Goal: Information Seeking & Learning: Learn about a topic

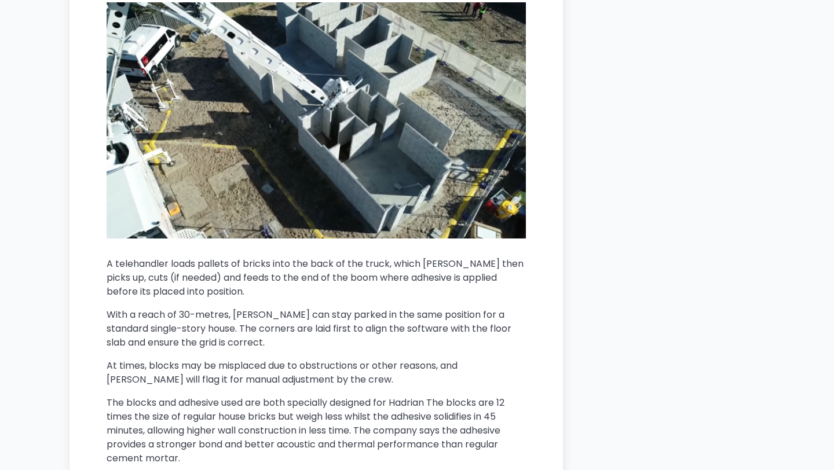
scroll to position [1729, 0]
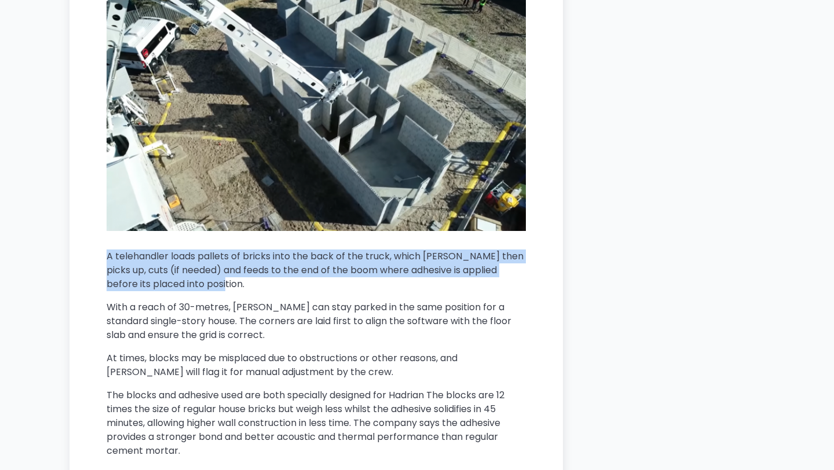
drag, startPoint x: 218, startPoint y: 286, endPoint x: 96, endPoint y: 254, distance: 126.9
copy p "A telehandler loads pallets of bricks into the back of the truck, which [PERSON…"
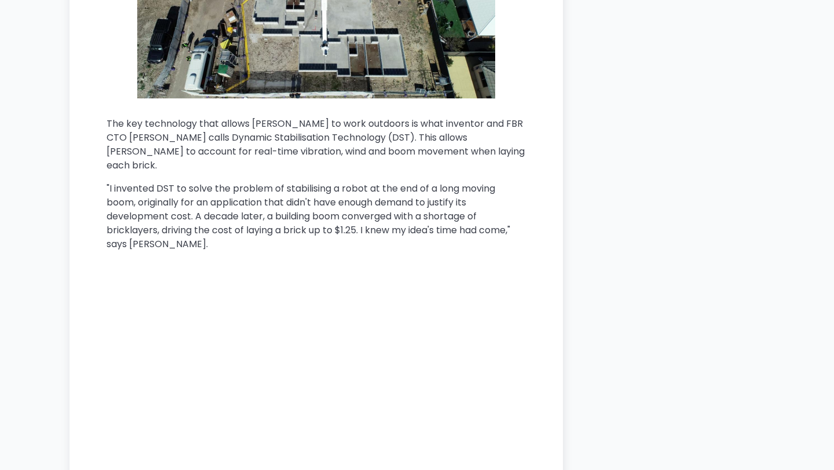
scroll to position [2334, 0]
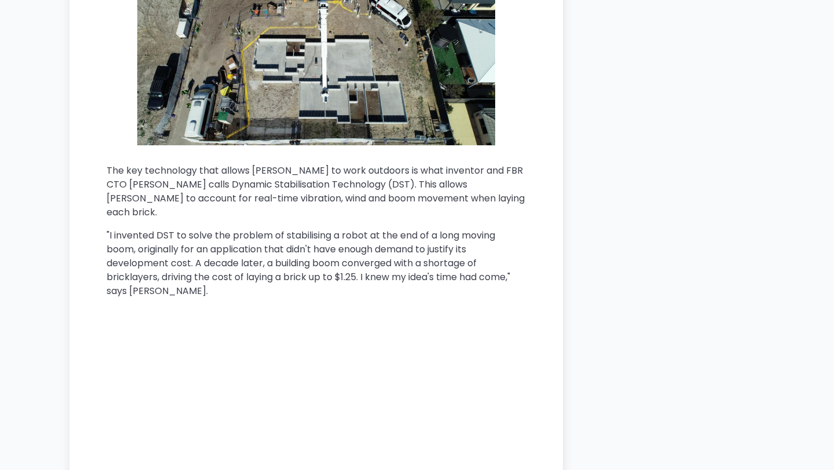
scroll to position [2263, 0]
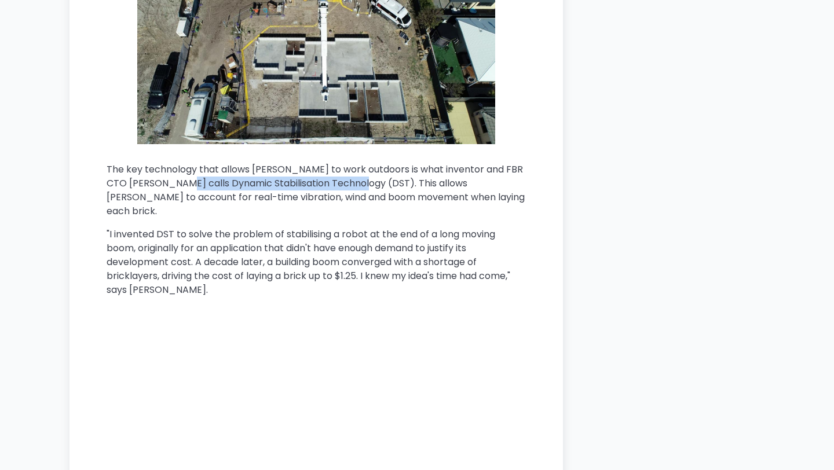
drag, startPoint x: 183, startPoint y: 183, endPoint x: 365, endPoint y: 181, distance: 182.4
click at [365, 181] on p "The key technology that allows [PERSON_NAME] to work outdoors is what inventor …" at bounding box center [316, 191] width 419 height 56
copy p "Dynamic Stabilisation Technology (DST)"
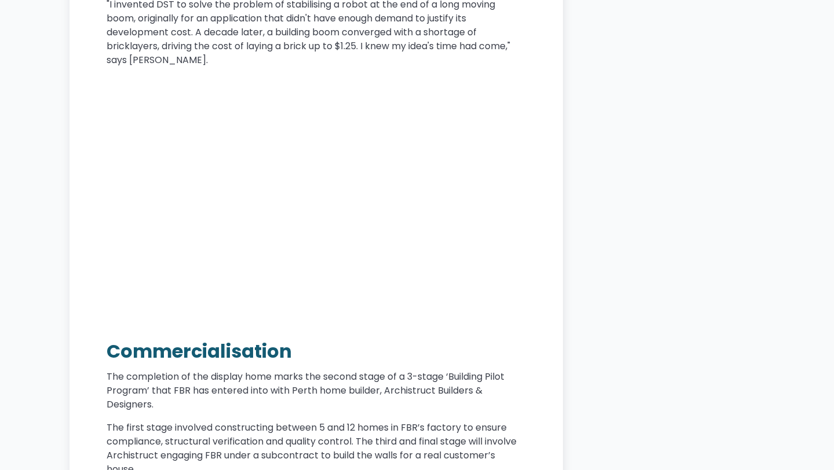
scroll to position [2477, 0]
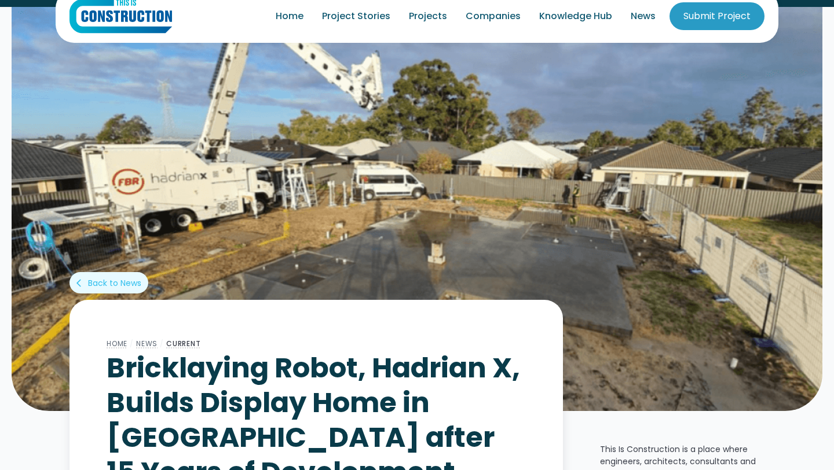
scroll to position [34, 0]
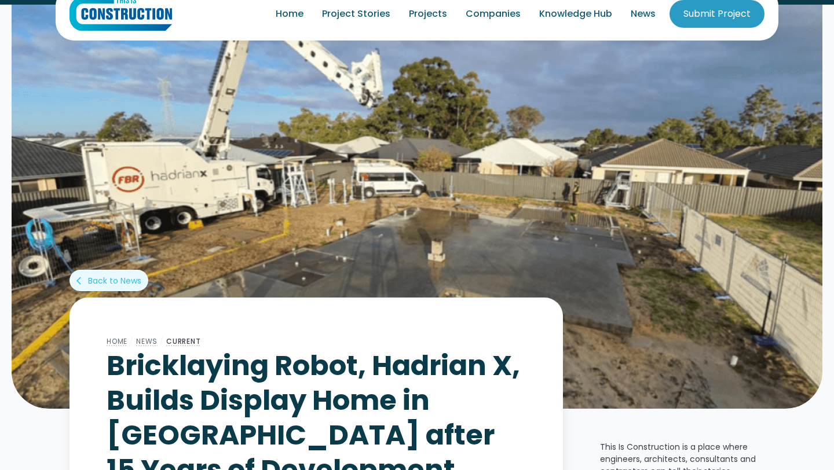
click at [553, 173] on img at bounding box center [417, 205] width 811 height 405
